Goal: Book appointment/travel/reservation

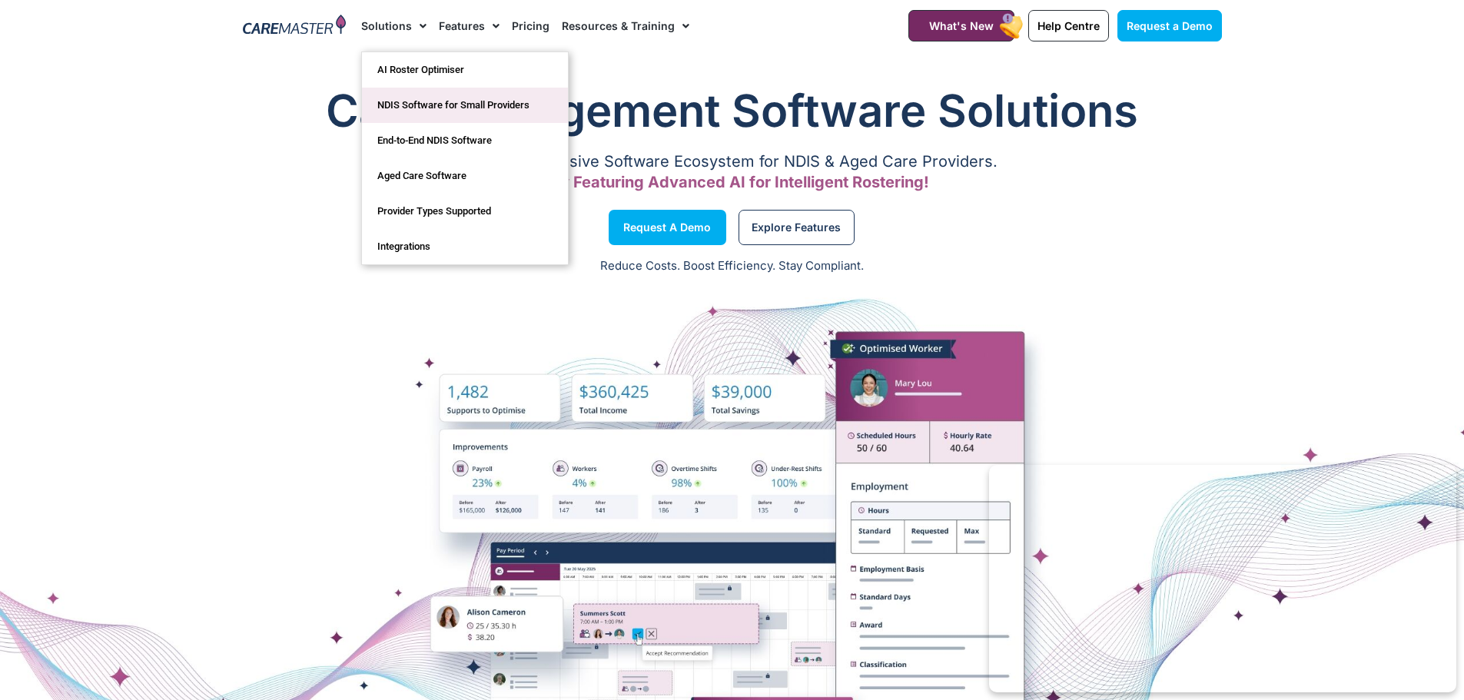
click at [439, 100] on link "NDIS Software for Small Providers" at bounding box center [465, 105] width 206 height 35
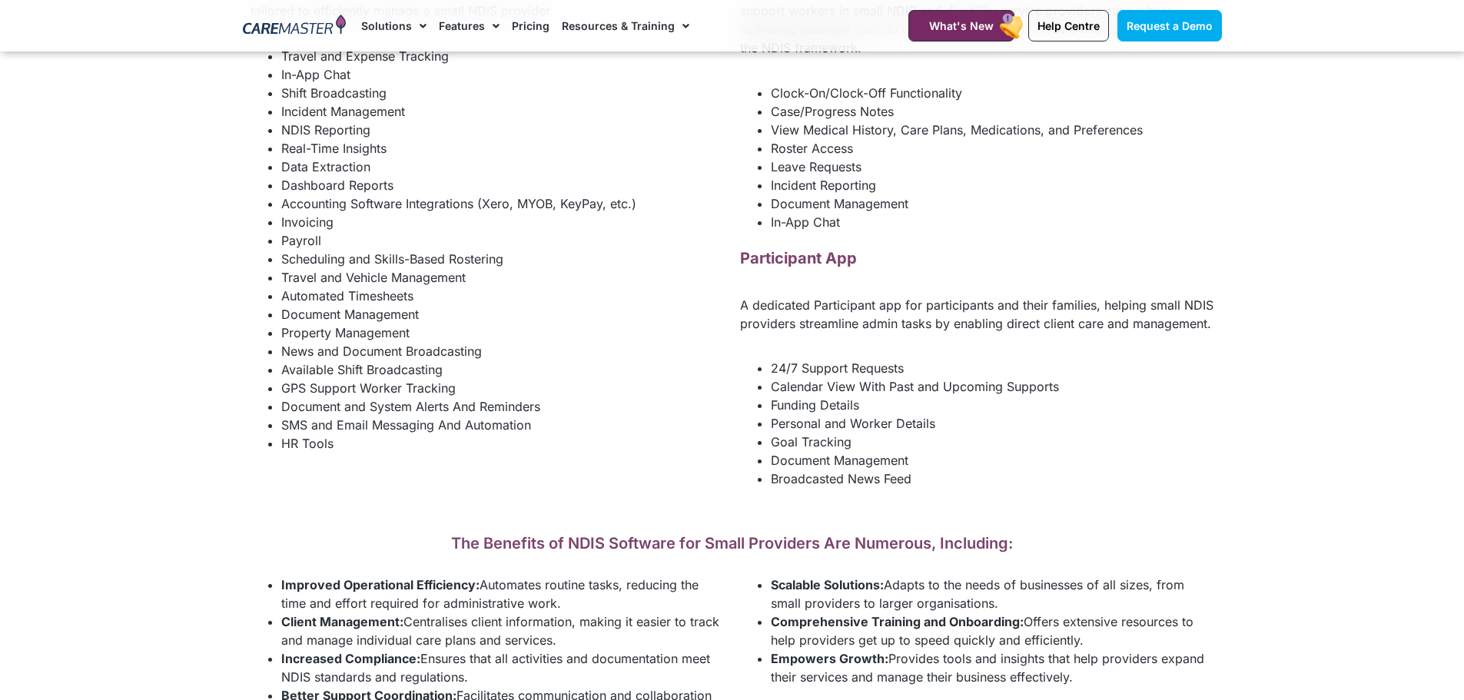
scroll to position [2152, 0]
